Goal: Information Seeking & Learning: Learn about a topic

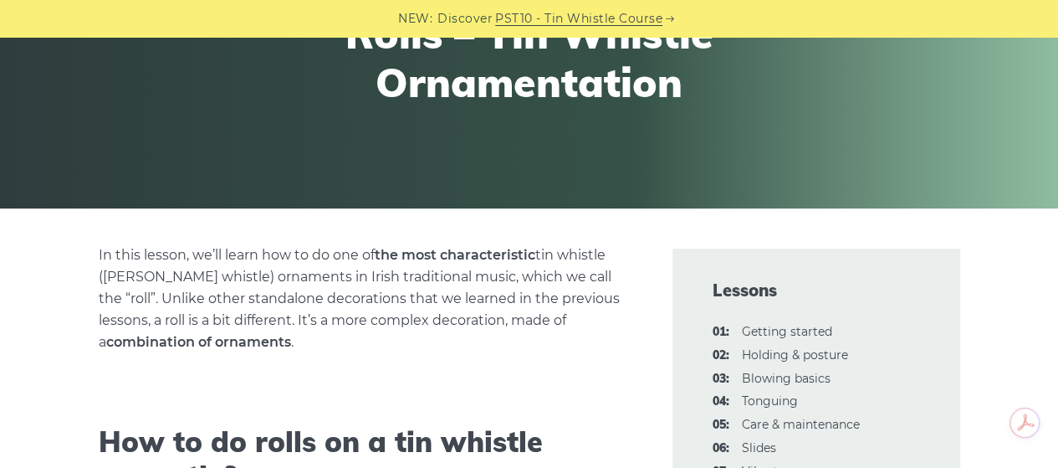
scroll to position [234, 0]
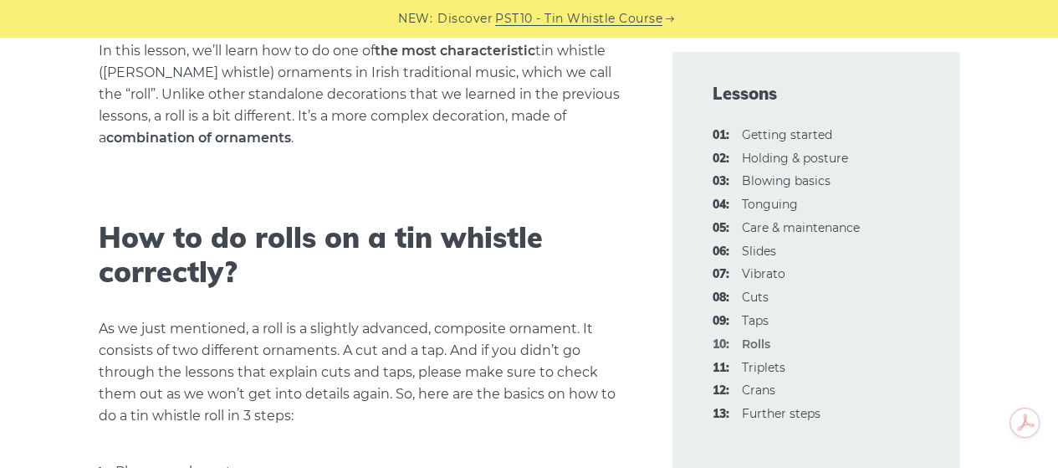
scroll to position [468, 0]
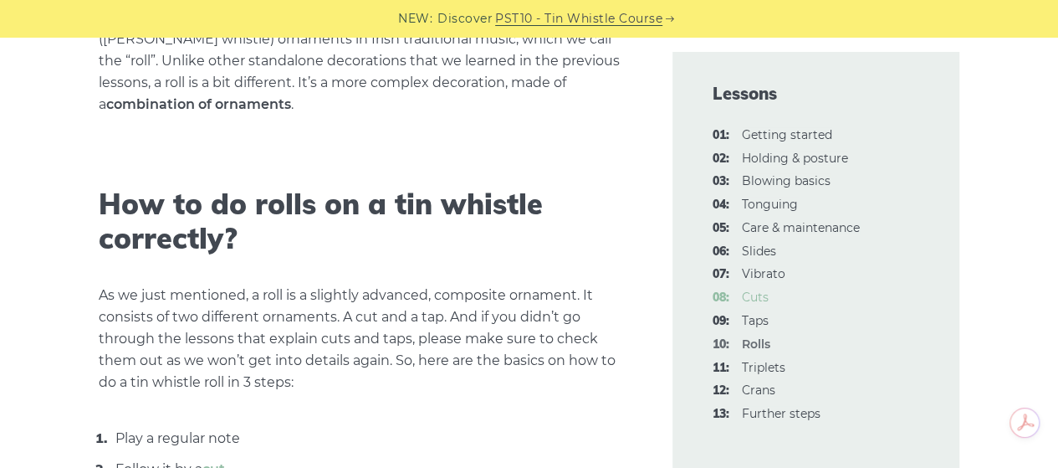
click at [753, 296] on link "08: Cuts" at bounding box center [755, 296] width 27 height 15
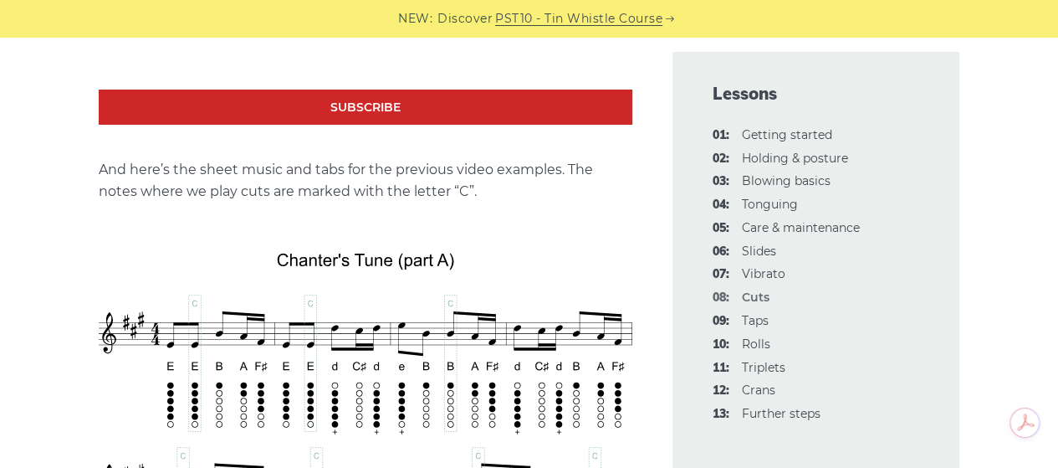
scroll to position [3093, 0]
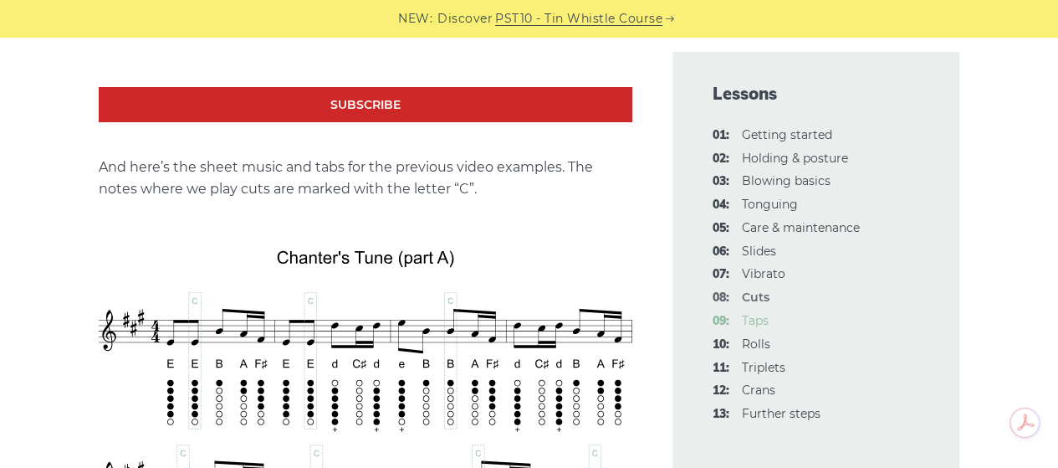
click at [751, 323] on link "09: Taps" at bounding box center [755, 320] width 27 height 15
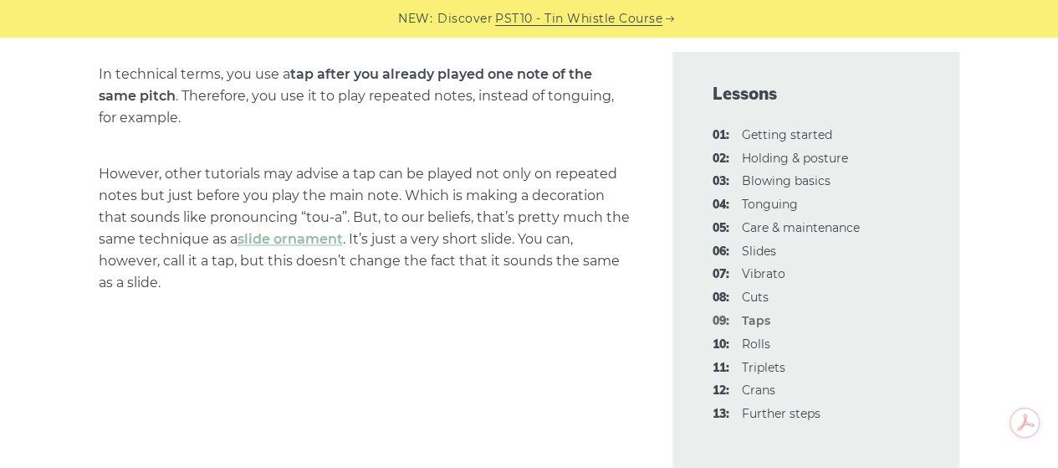
scroll to position [999, 0]
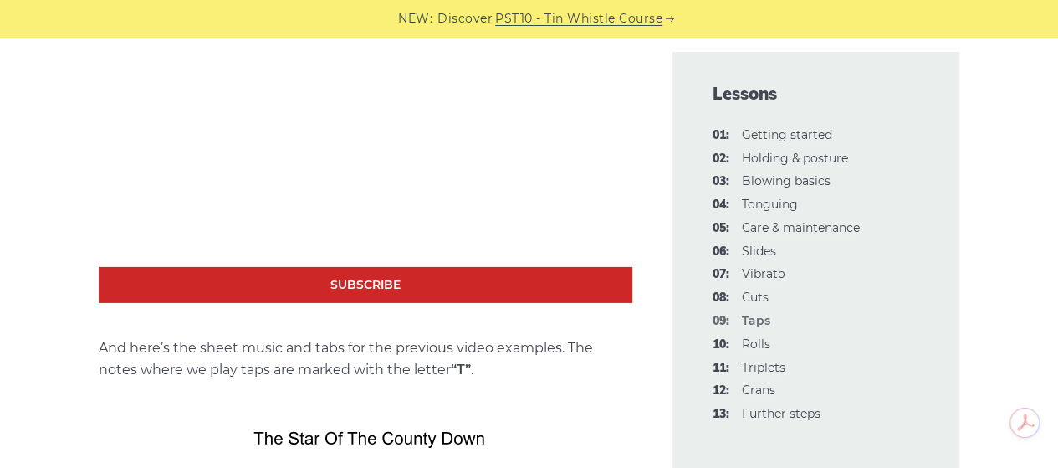
scroll to position [2611, 0]
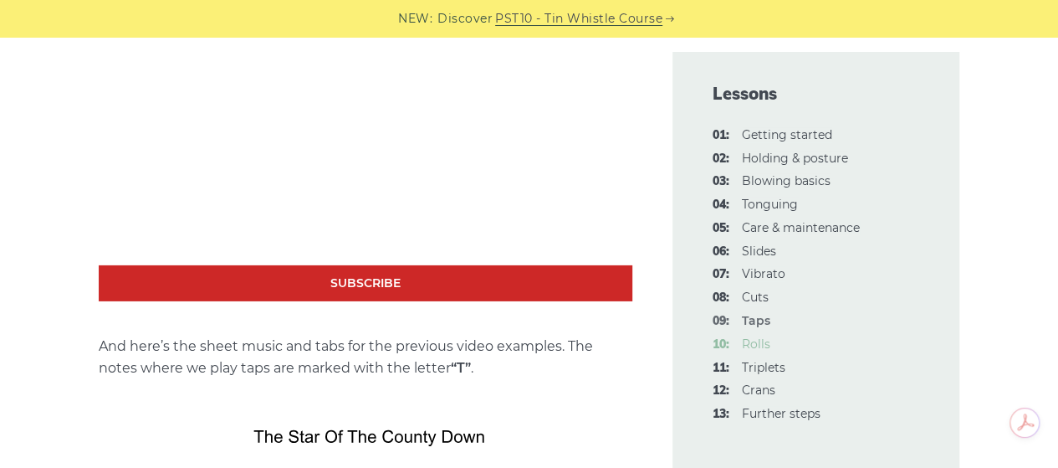
click at [750, 339] on link "10: Rolls" at bounding box center [756, 343] width 28 height 15
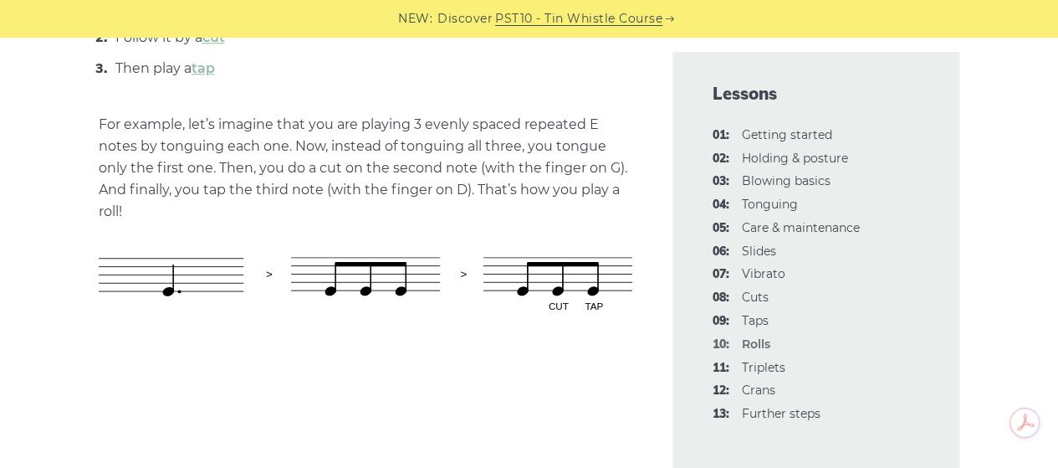
scroll to position [901, 0]
